Goal: Book appointment/travel/reservation

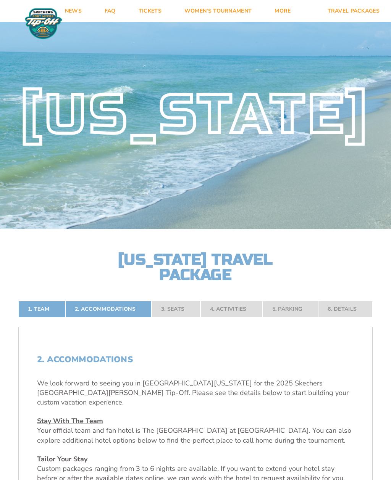
scroll to position [2, 0]
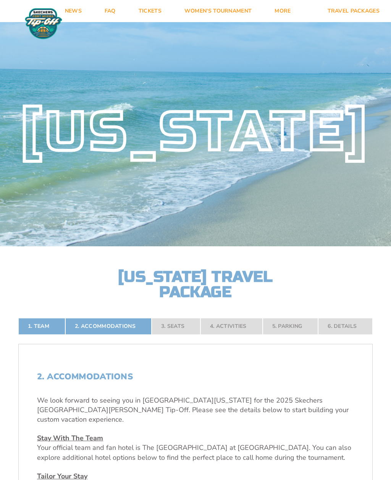
click at [361, 2] on link "Travel Packages" at bounding box center [353, 11] width 75 height 22
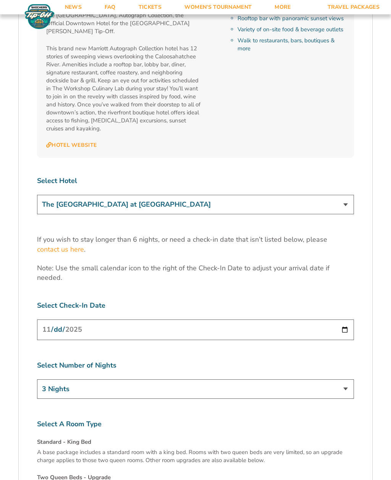
scroll to position [2308, 0]
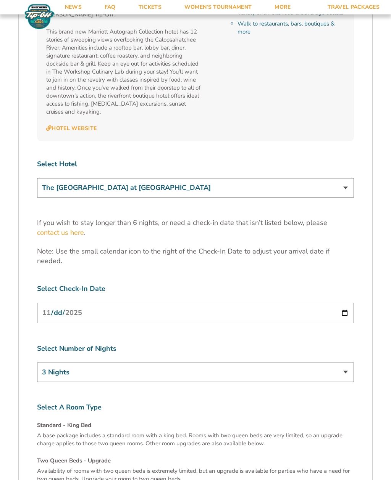
click at [204, 303] on input "[DATE]" at bounding box center [195, 313] width 317 height 20
type input "2025-11-25"
click at [346, 363] on select "3 Nights 4 Nights 5 Nights 6 Nights" at bounding box center [195, 372] width 317 height 19
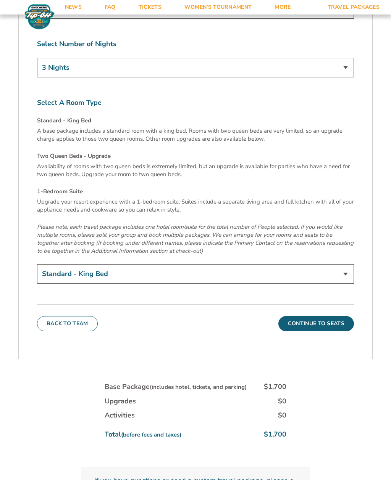
scroll to position [2609, 0]
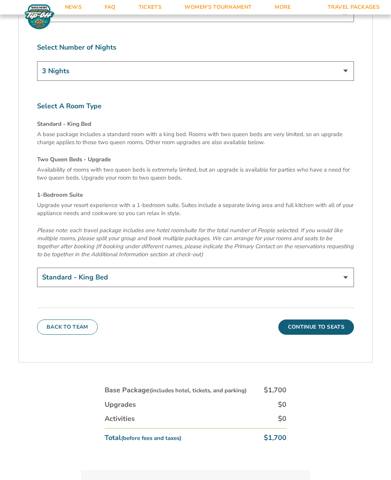
click at [333, 320] on button "Continue To Seats" at bounding box center [316, 327] width 76 height 15
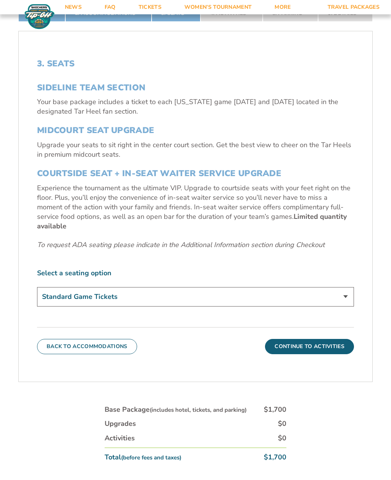
scroll to position [313, 0]
click at [350, 298] on select "Standard Game Tickets Midcourt Seat Upgrade (+$140 per person) Courtside Seat +…" at bounding box center [195, 296] width 317 height 19
click at [334, 350] on button "Continue To Activities" at bounding box center [309, 346] width 89 height 15
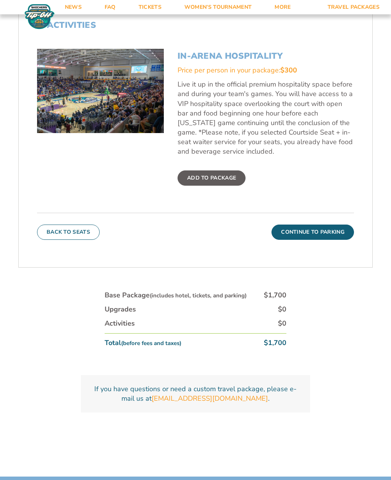
scroll to position [354, 0]
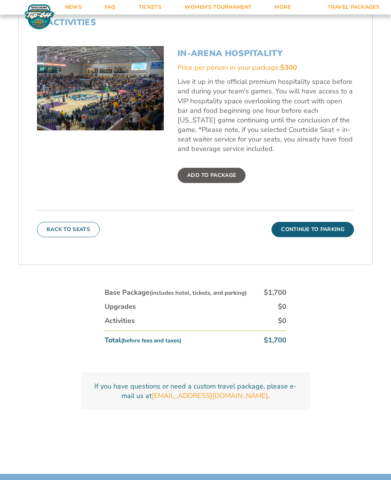
click at [343, 237] on button "Continue To Parking" at bounding box center [312, 229] width 82 height 15
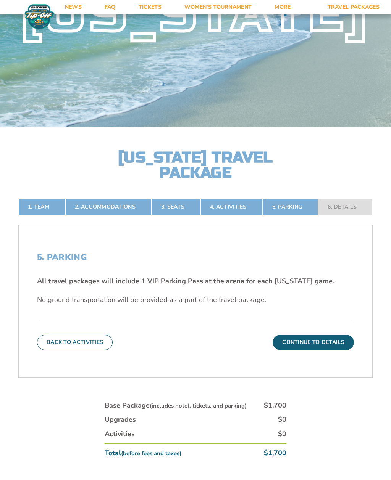
scroll to position [113, 0]
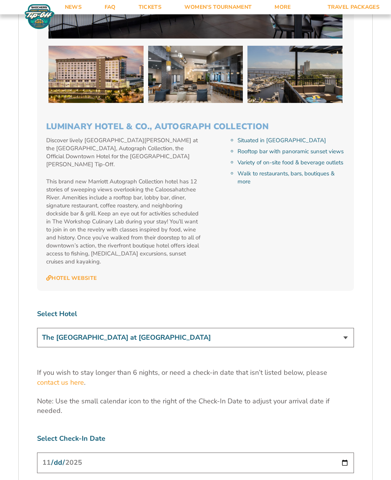
click at [345, 328] on select "The [GEOGRAPHIC_DATA] at [GEOGRAPHIC_DATA] [GEOGRAPHIC_DATA] [GEOGRAPHIC_DATA],…" at bounding box center [195, 337] width 317 height 19
select select "17487"
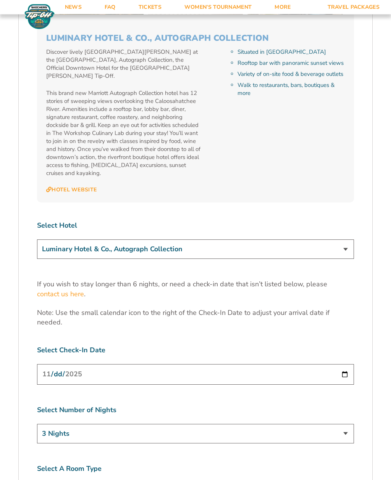
scroll to position [2247, 0]
click at [233, 364] on input "[DATE]" at bounding box center [195, 374] width 317 height 20
type input "2025-11-25"
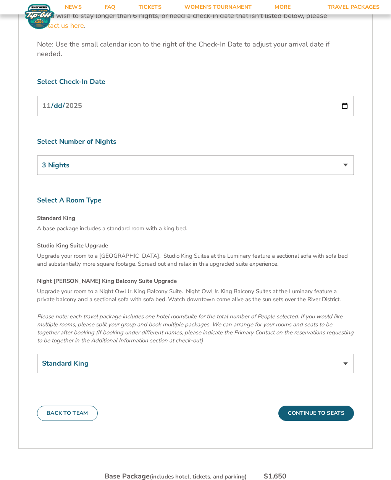
scroll to position [2514, 0]
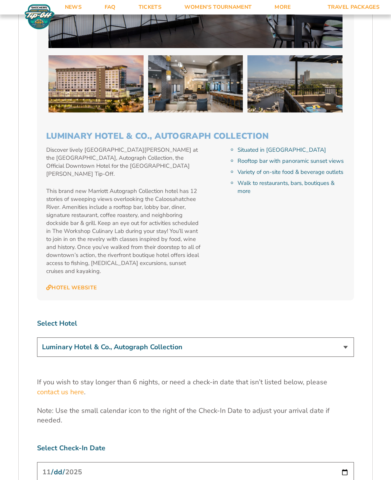
scroll to position [2148, 0]
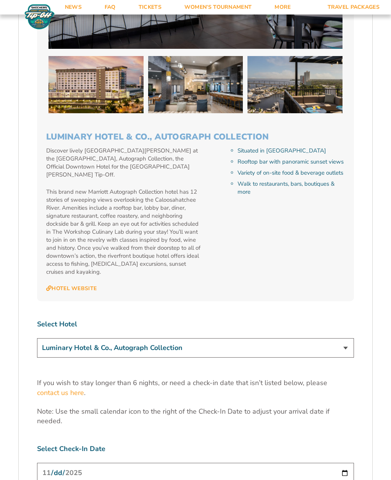
click at [343, 338] on select "The [GEOGRAPHIC_DATA] at [GEOGRAPHIC_DATA] [GEOGRAPHIC_DATA] [GEOGRAPHIC_DATA],…" at bounding box center [195, 347] width 317 height 19
select select "18477"
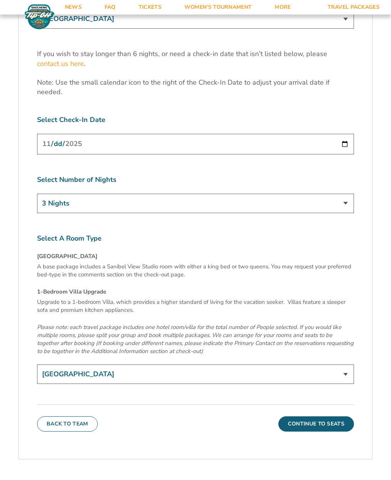
scroll to position [2484, 0]
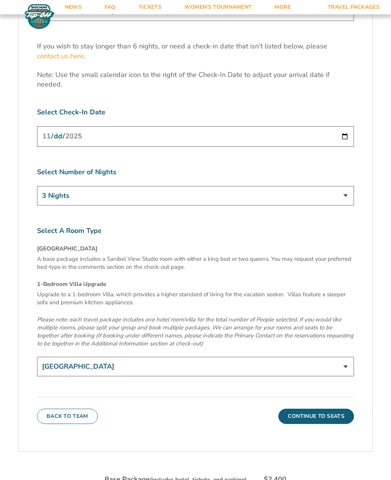
click at [339, 409] on button "Continue To Seats" at bounding box center [316, 416] width 76 height 15
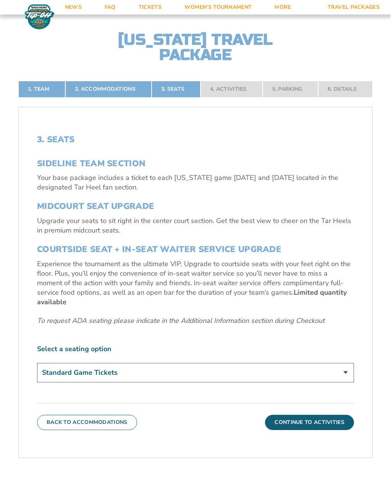
scroll to position [233, 0]
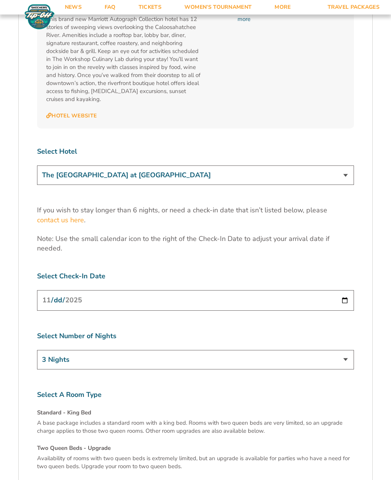
scroll to position [2320, 0]
click at [340, 166] on select "The [GEOGRAPHIC_DATA] at [GEOGRAPHIC_DATA] [GEOGRAPHIC_DATA] [GEOGRAPHIC_DATA],…" at bounding box center [195, 175] width 317 height 19
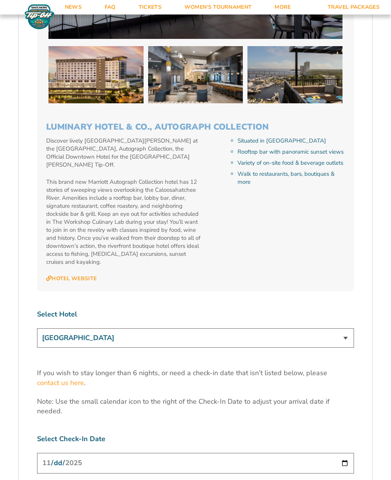
scroll to position [2172, 0]
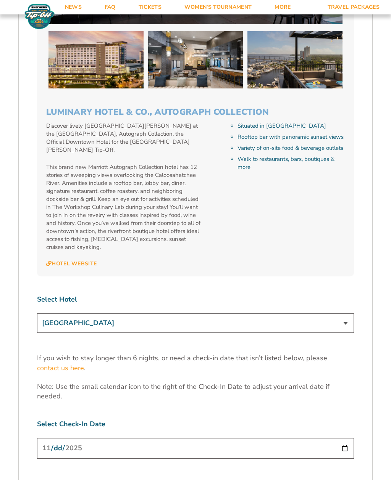
click at [344, 314] on select "The [GEOGRAPHIC_DATA] at [GEOGRAPHIC_DATA] [GEOGRAPHIC_DATA] [GEOGRAPHIC_DATA],…" at bounding box center [195, 323] width 317 height 19
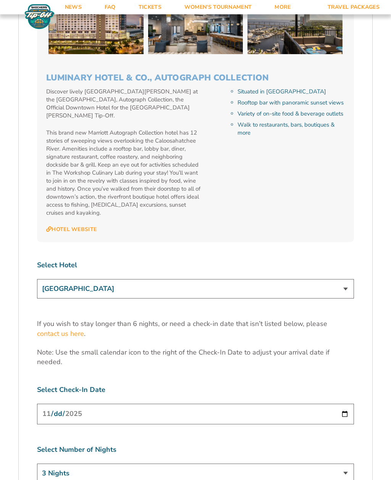
scroll to position [2249, 0]
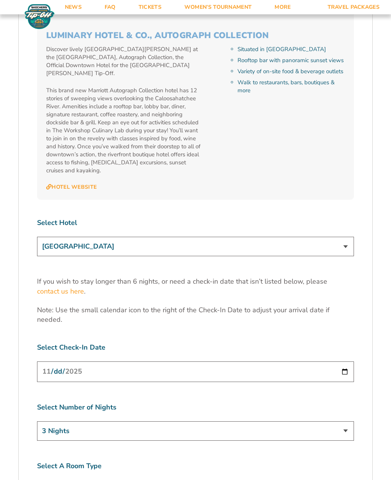
click at [332, 237] on select "The [GEOGRAPHIC_DATA] at [GEOGRAPHIC_DATA] [GEOGRAPHIC_DATA] [GEOGRAPHIC_DATA],…" at bounding box center [195, 246] width 317 height 19
select select "17486"
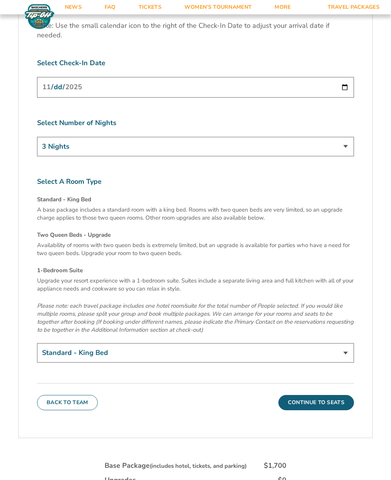
click at [334, 396] on button "Continue To Seats" at bounding box center [316, 403] width 76 height 15
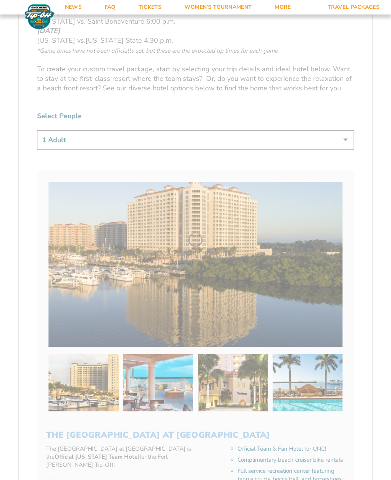
scroll to position [239, 0]
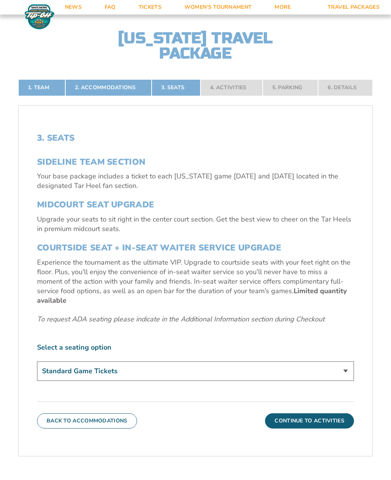
click at [341, 421] on button "Continue To Activities" at bounding box center [309, 420] width 89 height 15
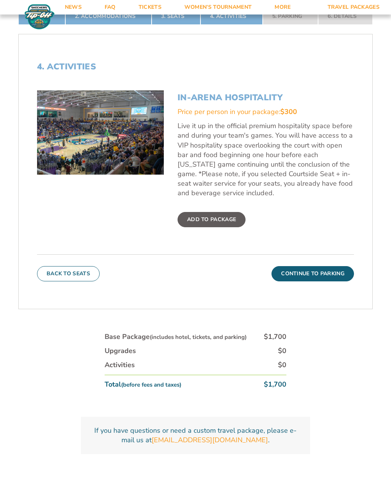
scroll to position [436, 0]
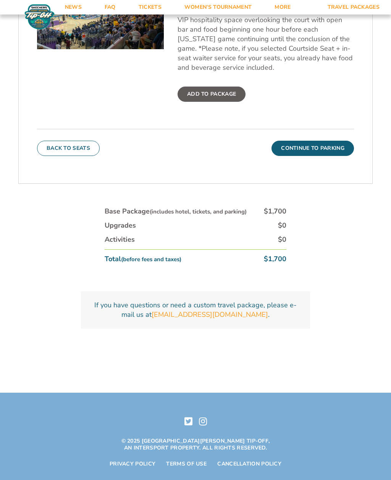
click at [326, 156] on button "Continue To Parking" at bounding box center [312, 148] width 82 height 15
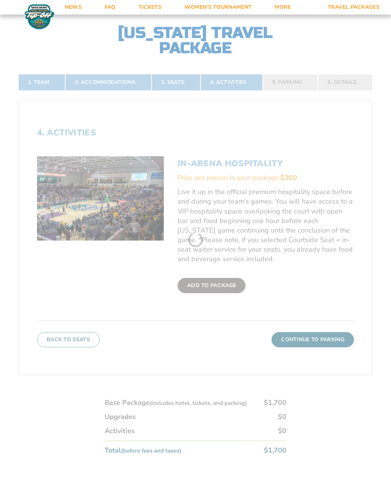
scroll to position [239, 0]
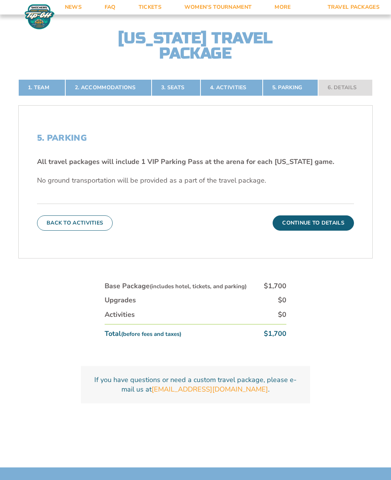
click at [327, 231] on button "Continue To Details" at bounding box center [312, 223] width 81 height 15
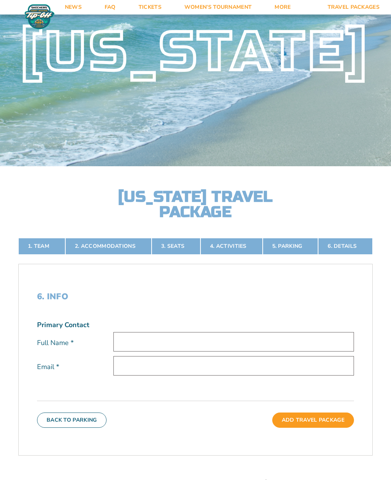
scroll to position [0, 0]
